Goal: Find specific fact: Find specific fact

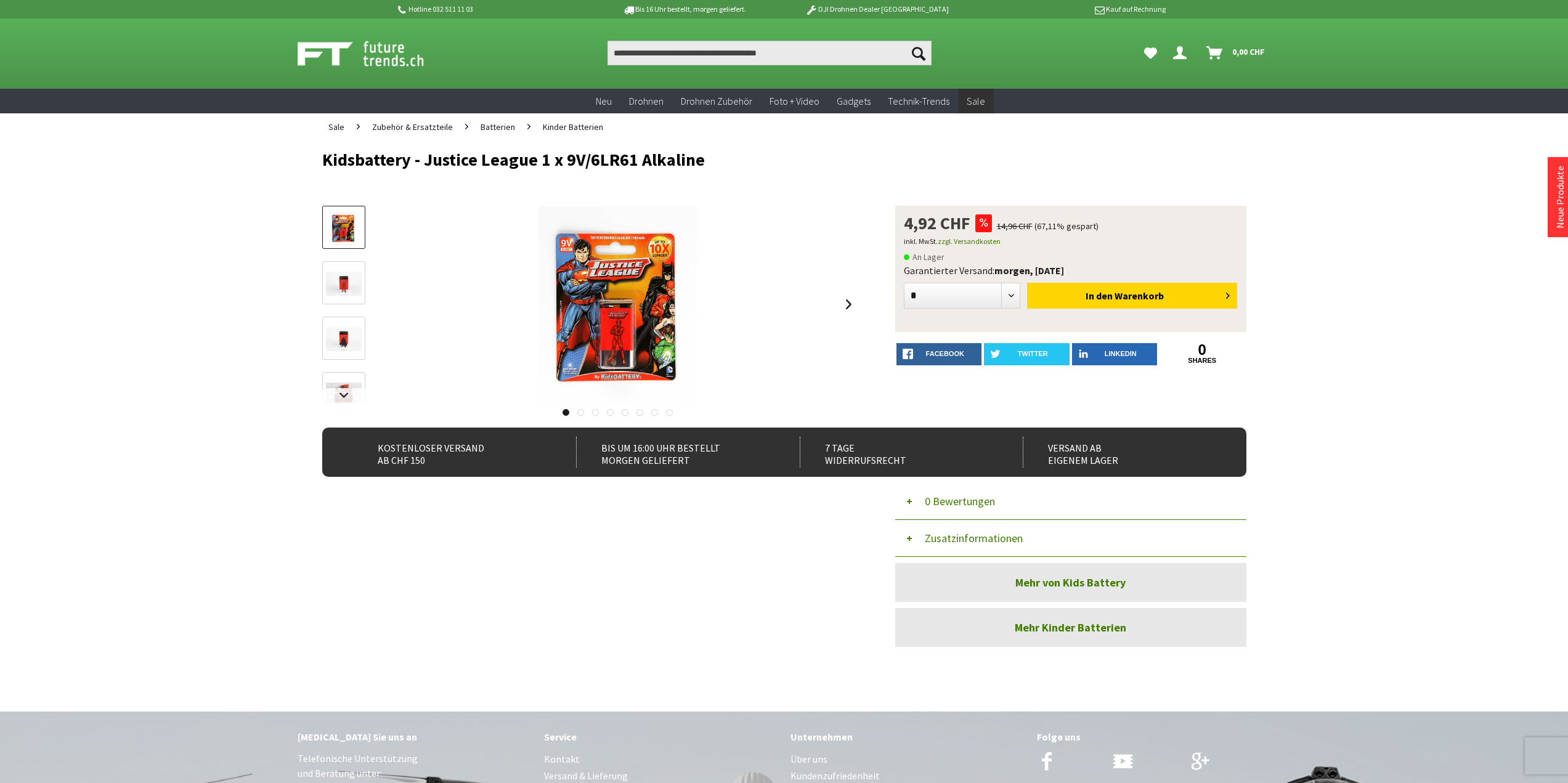
click at [921, 531] on button "Zusatzinformationen" at bounding box center [1070, 539] width 351 height 37
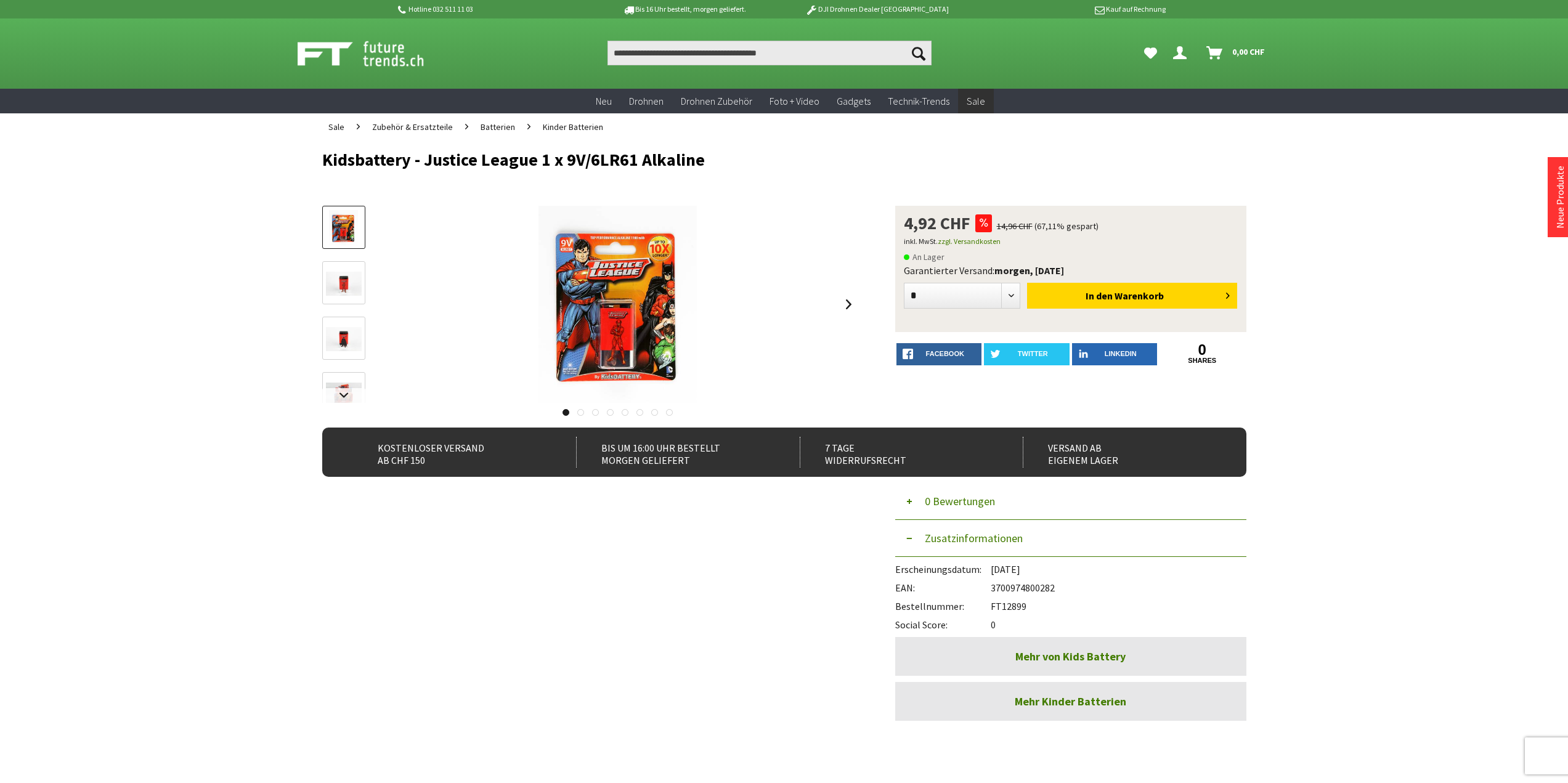
drag, startPoint x: 1029, startPoint y: 607, endPoint x: 995, endPoint y: 602, distance: 34.4
click at [991, 606] on div "Bestellnummer: FT12899" at bounding box center [1070, 602] width 351 height 18
copy div "FT12899"
click at [1004, 622] on div "Social Score: 0" at bounding box center [1070, 621] width 351 height 18
drag, startPoint x: 993, startPoint y: 606, endPoint x: 1033, endPoint y: 605, distance: 40.0
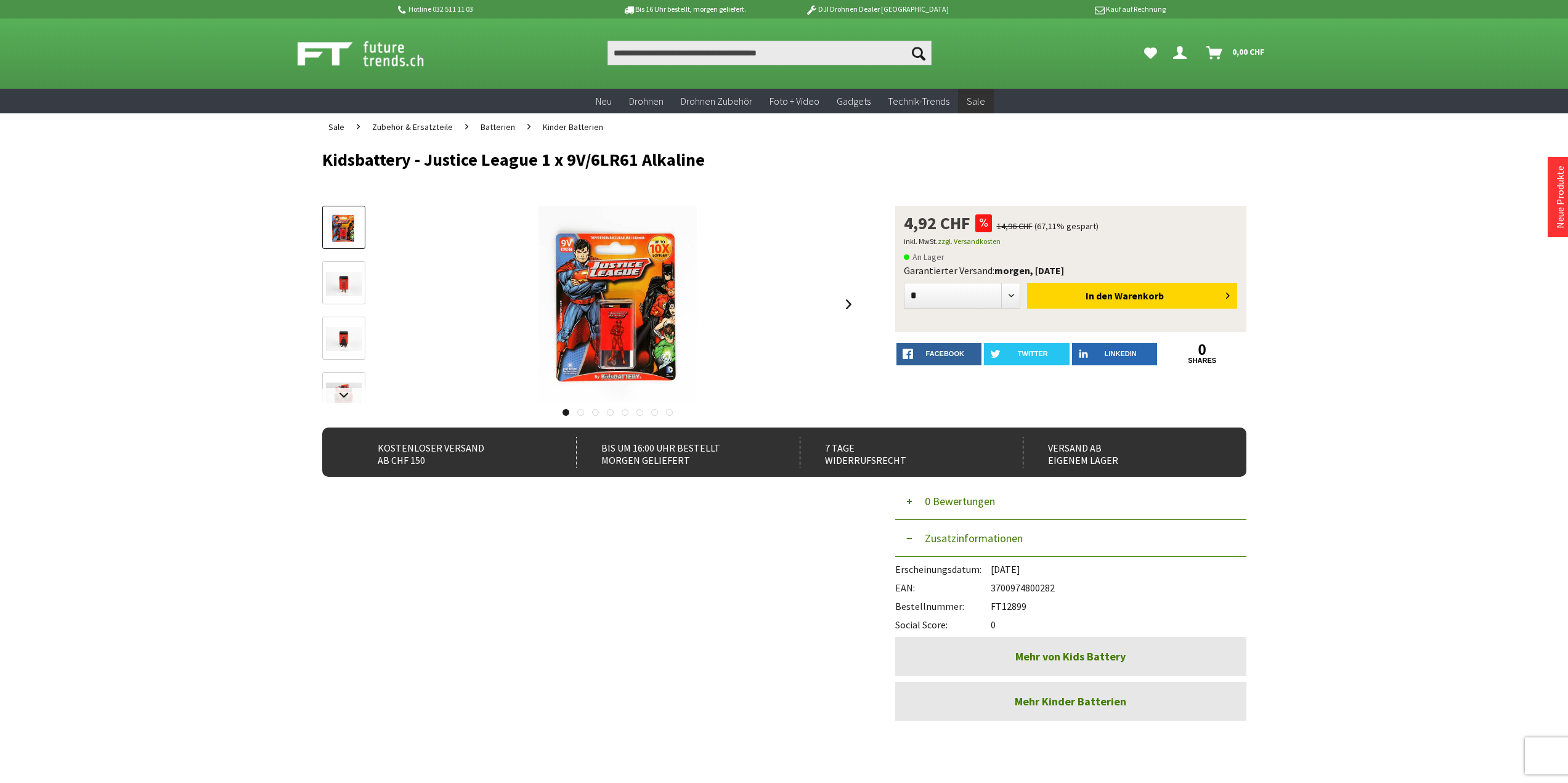
click at [1033, 605] on div "Bestellnummer: FT12899" at bounding box center [1070, 602] width 351 height 18
copy div "FT12899"
